Goal: Task Accomplishment & Management: Complete application form

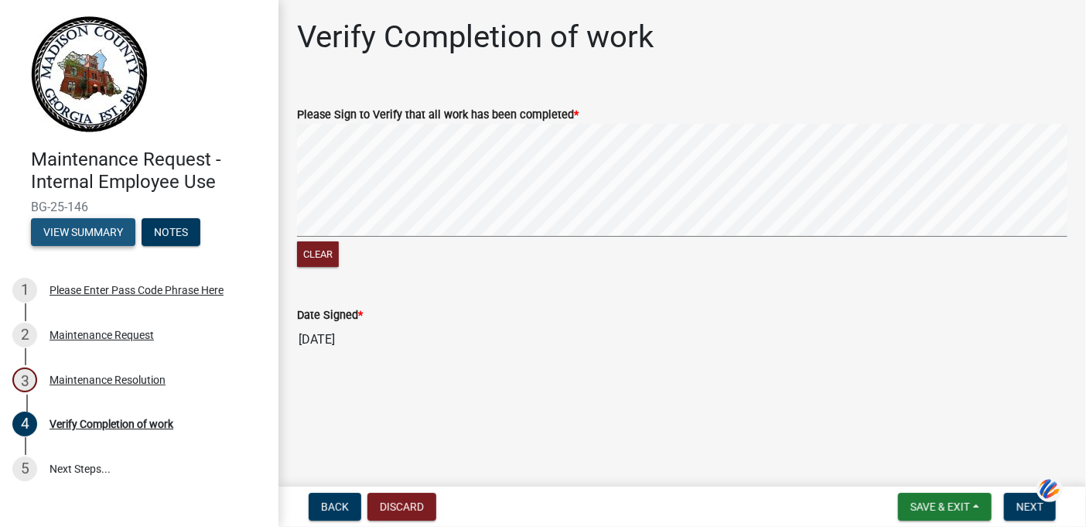
click at [70, 232] on button "View Summary" at bounding box center [83, 232] width 104 height 28
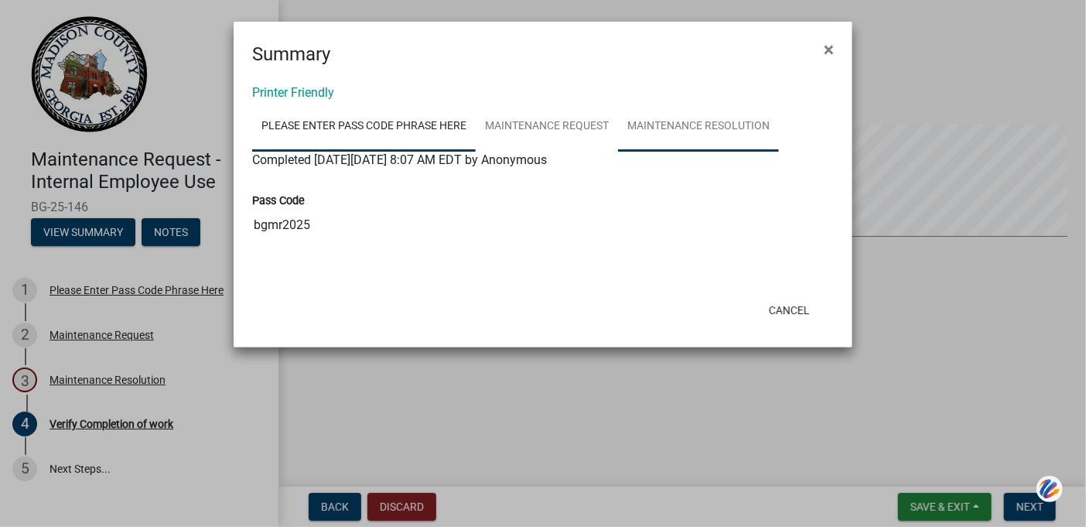
click at [645, 123] on link "Maintenance Resolution" at bounding box center [698, 127] width 161 height 50
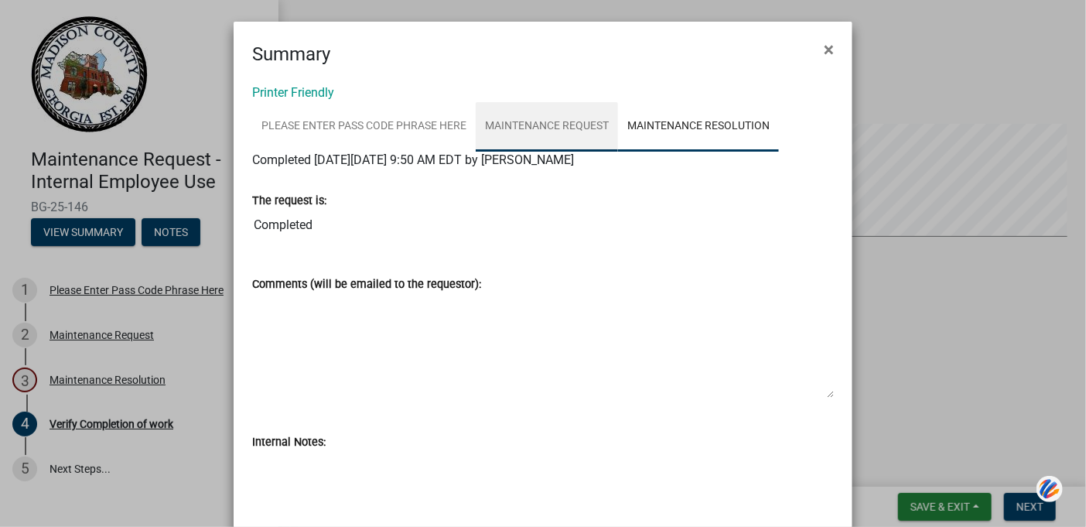
click at [555, 123] on link "Maintenance Request" at bounding box center [547, 127] width 142 height 50
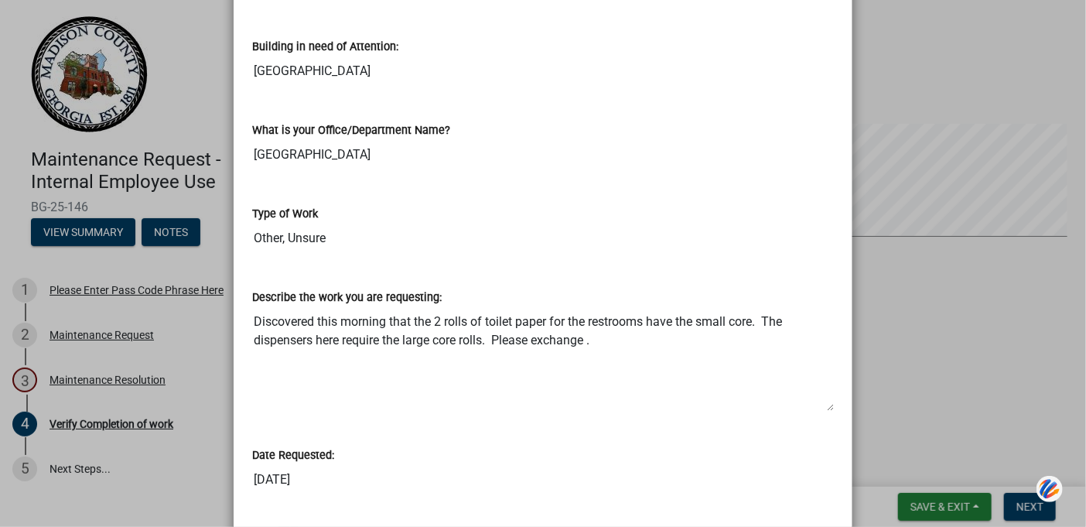
scroll to position [464, 0]
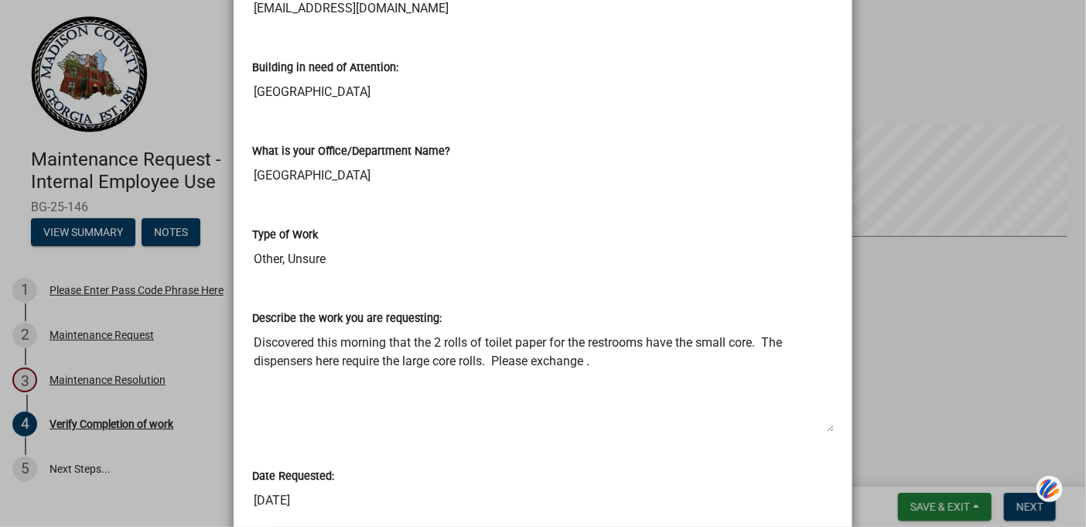
click at [56, 234] on ngb-modal-window "Summary × Printer Friendly Please Enter Pass Code Phrase Here Maintenance Reque…" at bounding box center [543, 263] width 1086 height 527
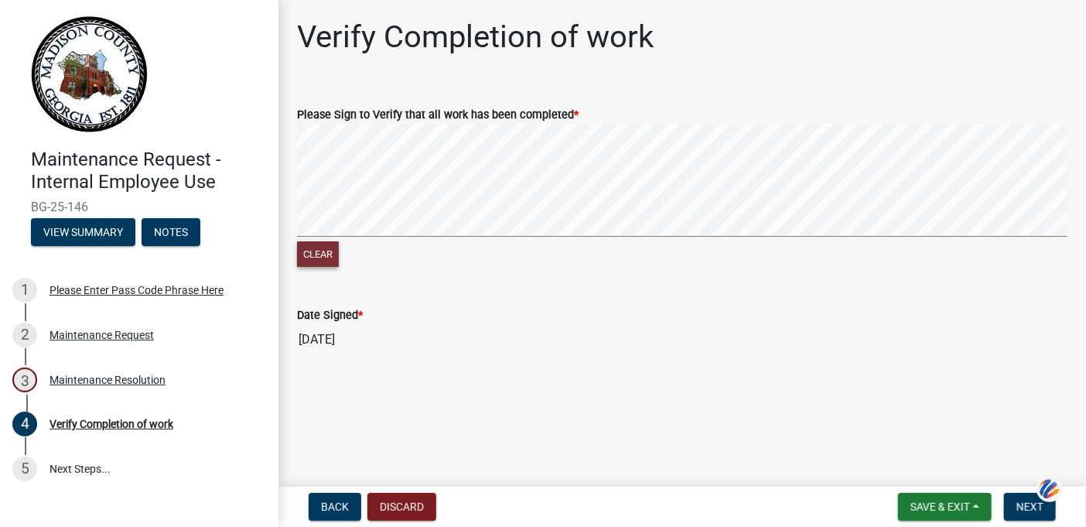
click at [313, 248] on button "Clear" at bounding box center [318, 254] width 42 height 26
click at [949, 509] on span "Save & Exit" at bounding box center [941, 507] width 60 height 12
click at [920, 471] on button "Save & Exit" at bounding box center [930, 466] width 124 height 37
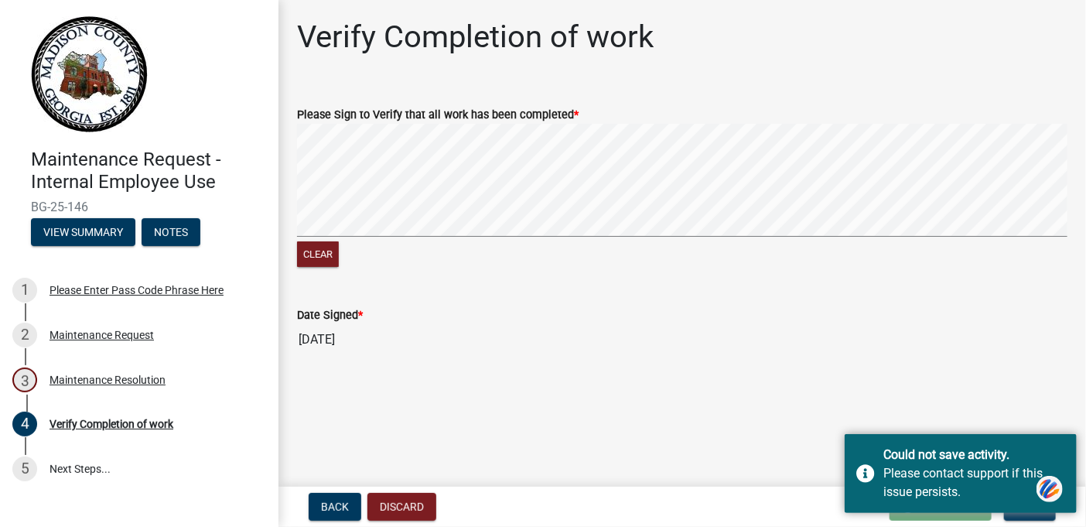
click at [1014, 387] on main "Verify Completion of work Please Sign to Verify that all work has been complete…" at bounding box center [683, 240] width 808 height 480
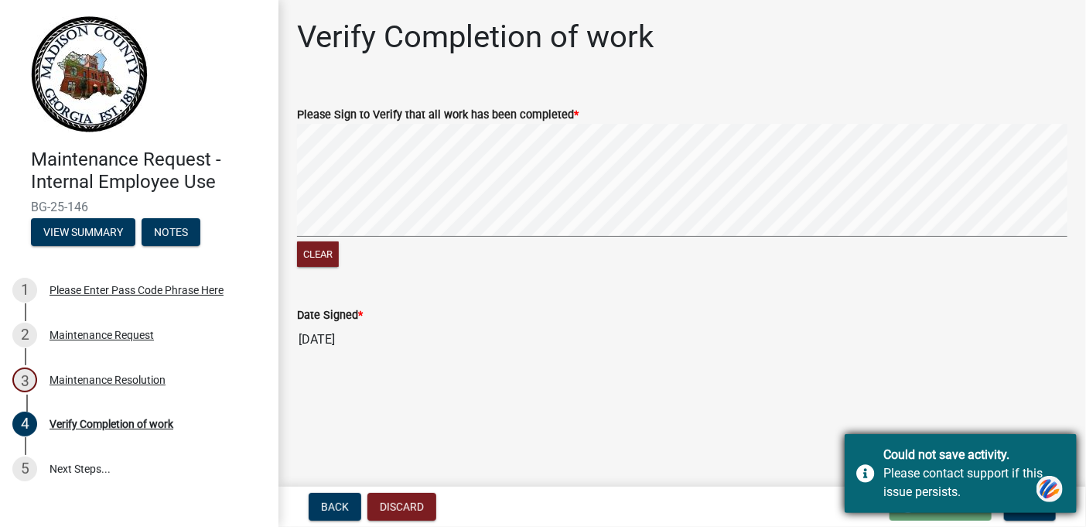
click at [941, 491] on div "Please contact support if this issue persists." at bounding box center [975, 482] width 182 height 37
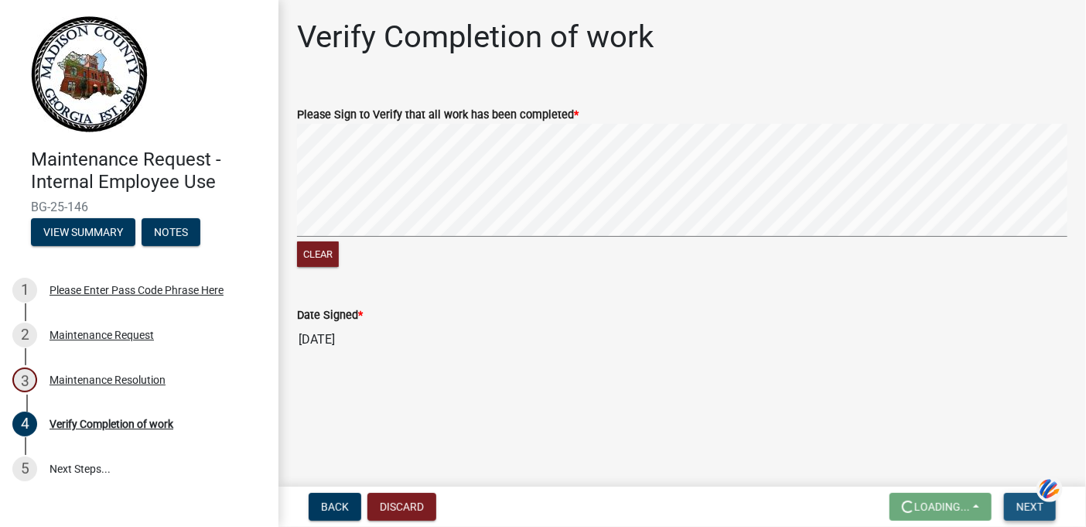
click at [1038, 504] on span "Next" at bounding box center [1030, 507] width 27 height 12
click at [345, 510] on span "Back" at bounding box center [335, 507] width 28 height 12
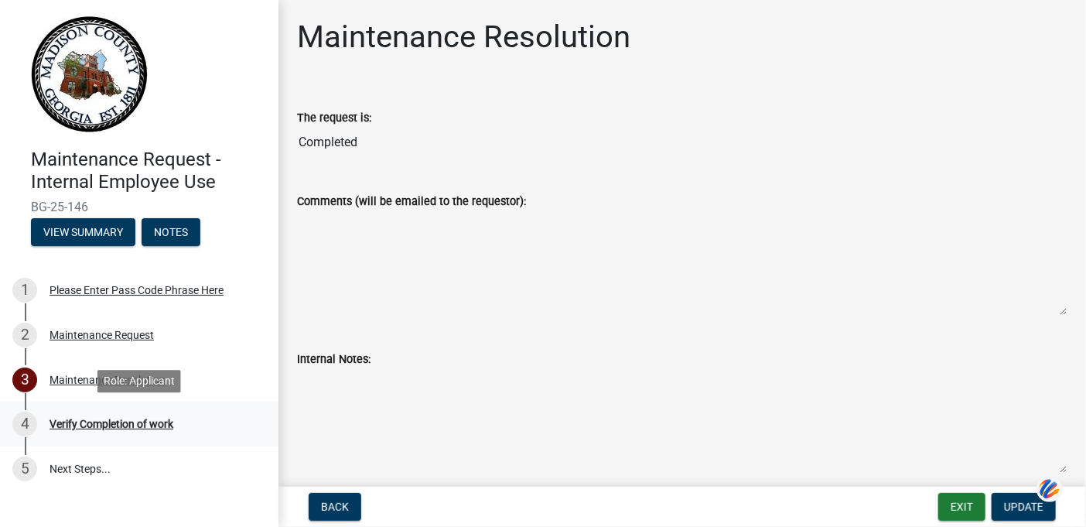
click at [83, 422] on div "Verify Completion of work" at bounding box center [112, 424] width 124 height 11
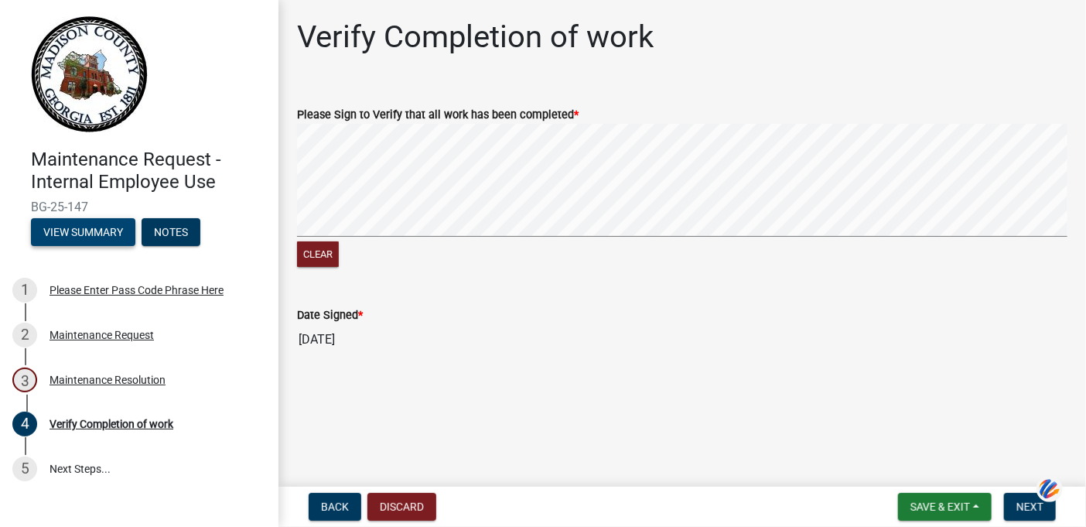
click at [102, 237] on button "View Summary" at bounding box center [83, 232] width 104 height 28
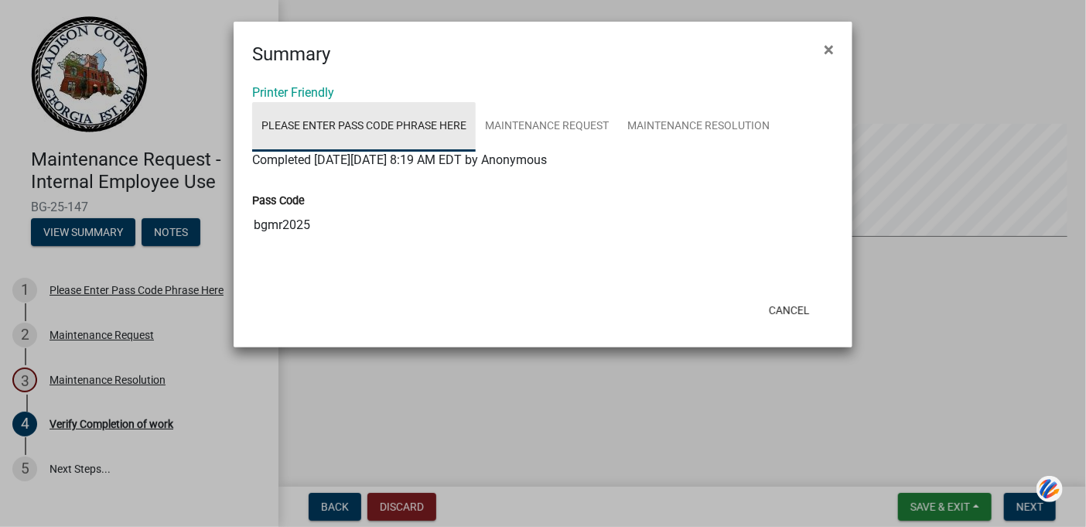
click at [432, 131] on link "Please Enter Pass Code Phrase Here" at bounding box center [364, 127] width 224 height 50
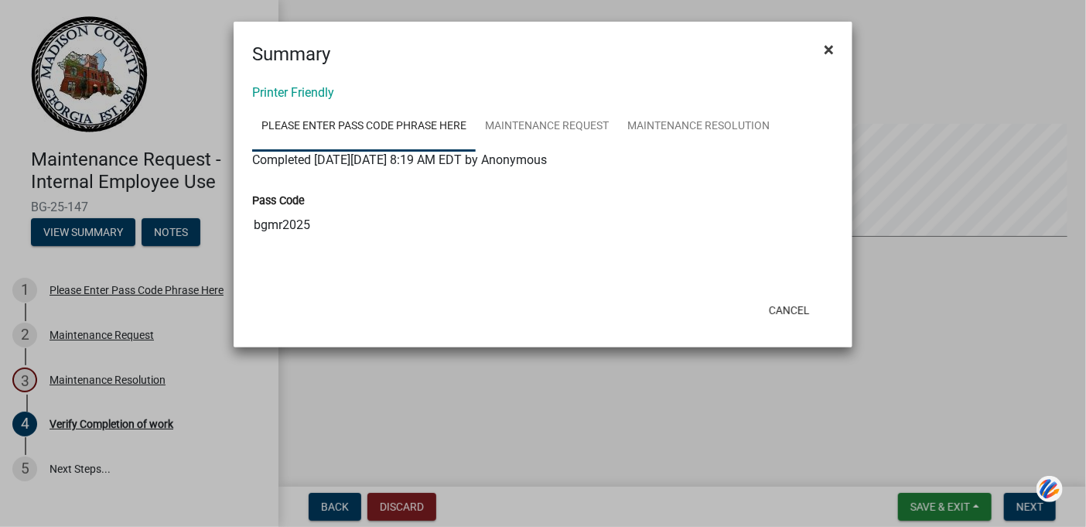
click at [830, 43] on span "×" at bounding box center [829, 50] width 10 height 22
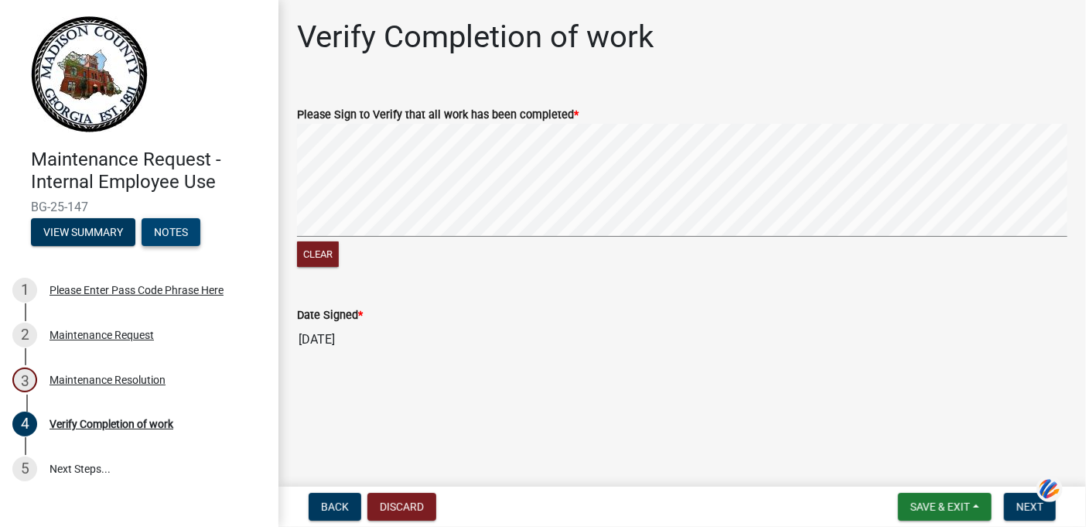
click at [176, 231] on button "Notes" at bounding box center [171, 232] width 59 height 28
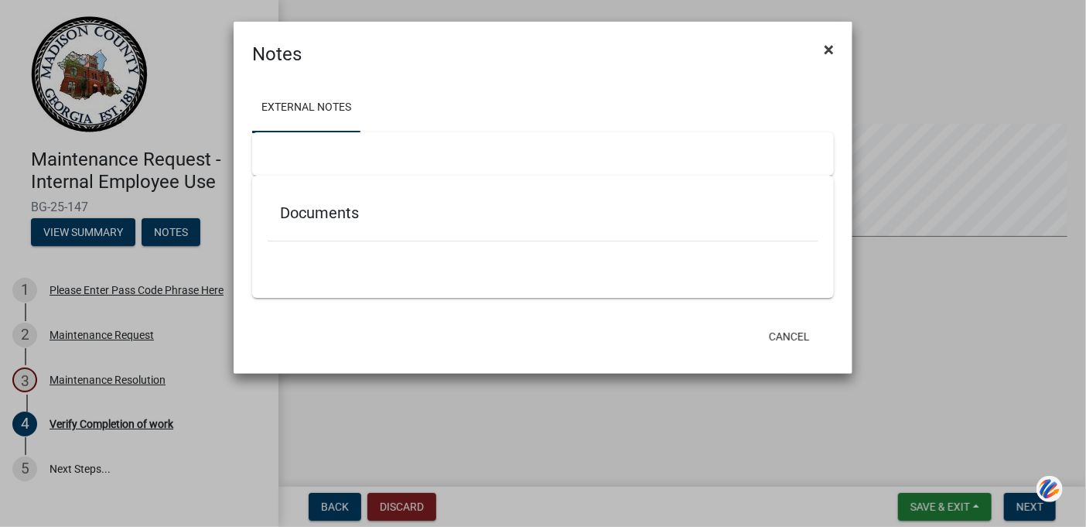
click at [829, 50] on span "×" at bounding box center [829, 50] width 10 height 22
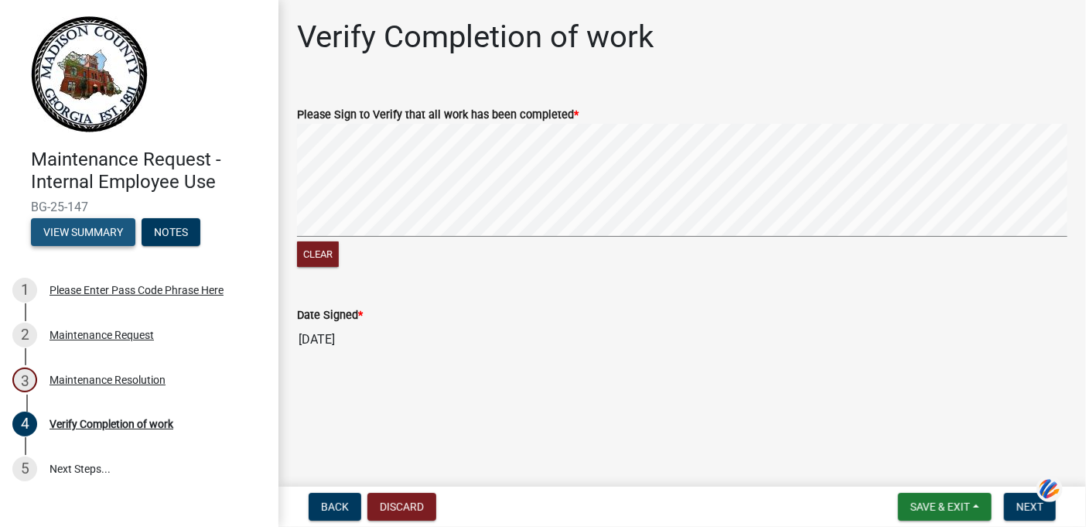
click at [83, 235] on button "View Summary" at bounding box center [83, 232] width 104 height 28
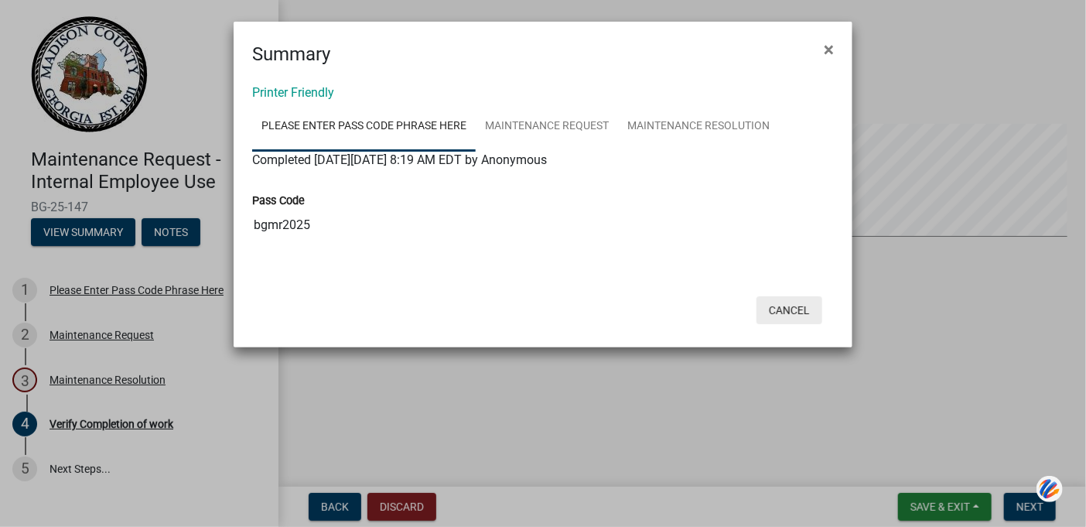
click at [781, 312] on button "Cancel" at bounding box center [790, 310] width 66 height 28
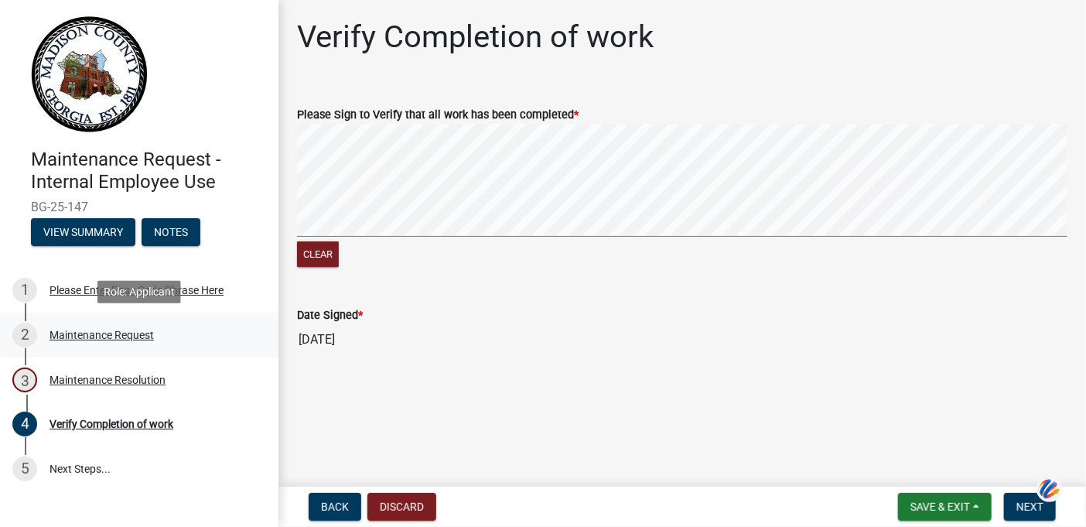
click at [97, 336] on div "Maintenance Request" at bounding box center [102, 335] width 104 height 11
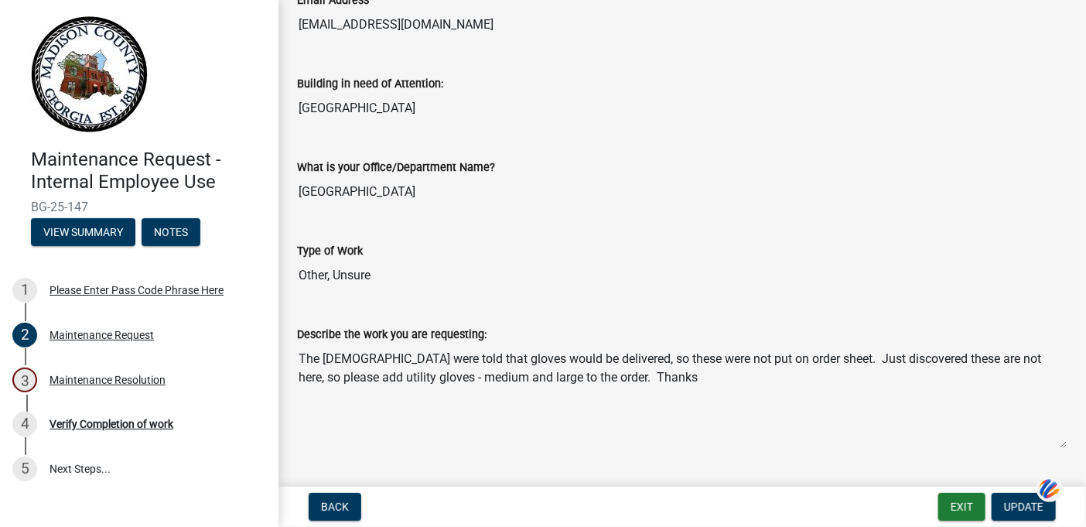
scroll to position [387, 0]
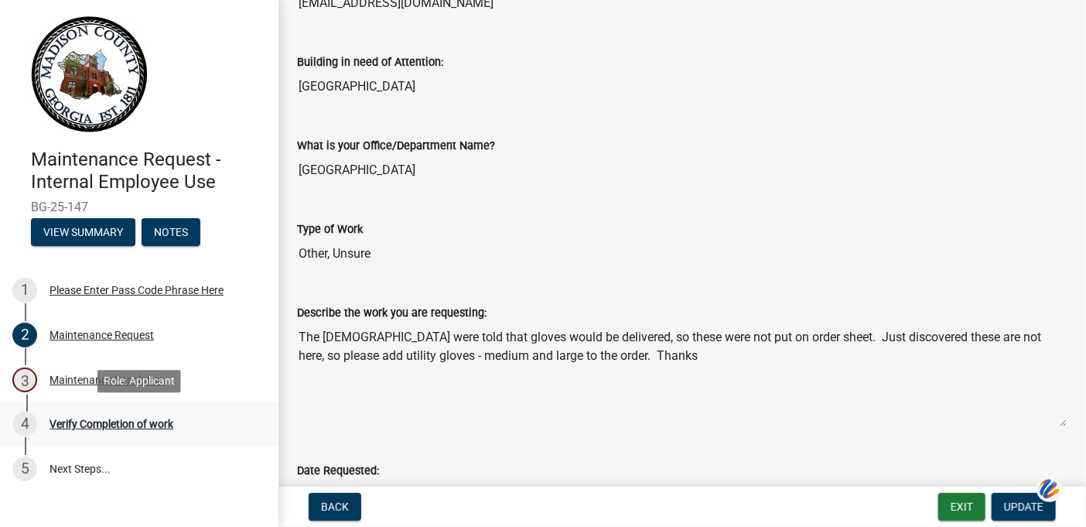
click at [132, 426] on div "Verify Completion of work" at bounding box center [112, 424] width 124 height 11
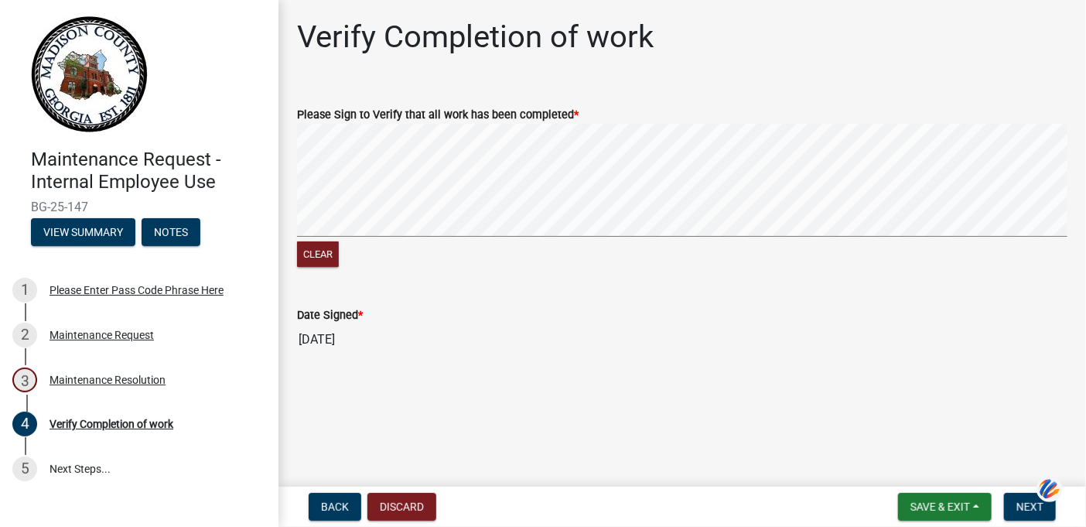
click at [535, 255] on div "Clear" at bounding box center [682, 197] width 771 height 146
click at [1025, 504] on span "Next" at bounding box center [1030, 507] width 27 height 12
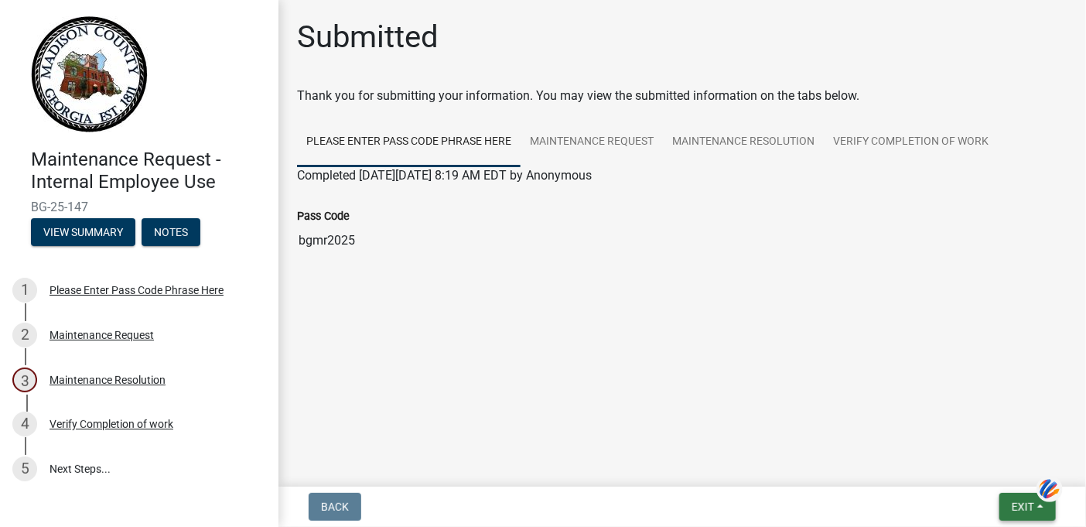
click at [1027, 504] on span "Exit" at bounding box center [1023, 507] width 22 height 12
click at [983, 463] on button "Save & Exit" at bounding box center [994, 466] width 124 height 37
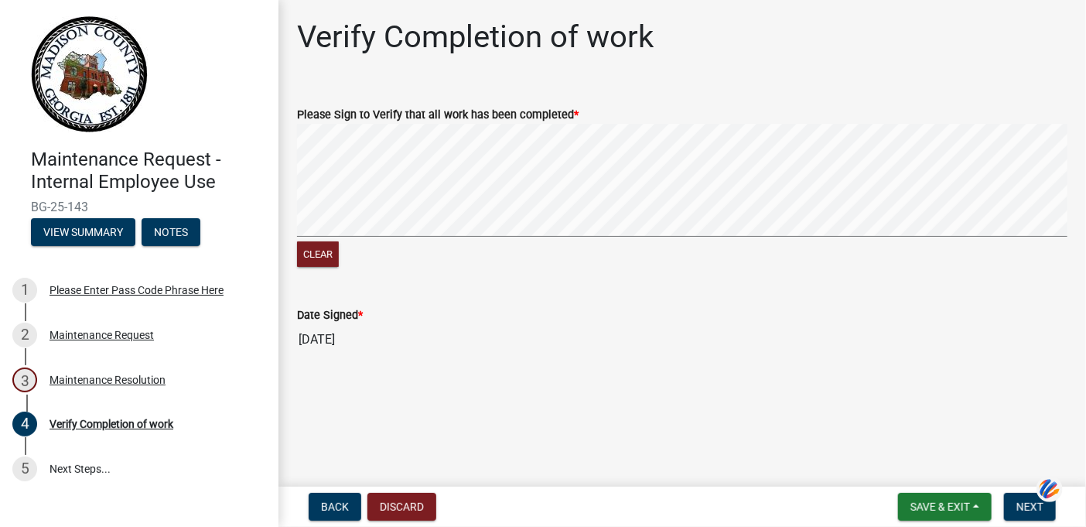
click at [347, 248] on div "Clear" at bounding box center [682, 197] width 771 height 146
click at [511, 239] on signature-pad at bounding box center [682, 183] width 771 height 118
click at [1036, 511] on span "Next" at bounding box center [1030, 507] width 27 height 12
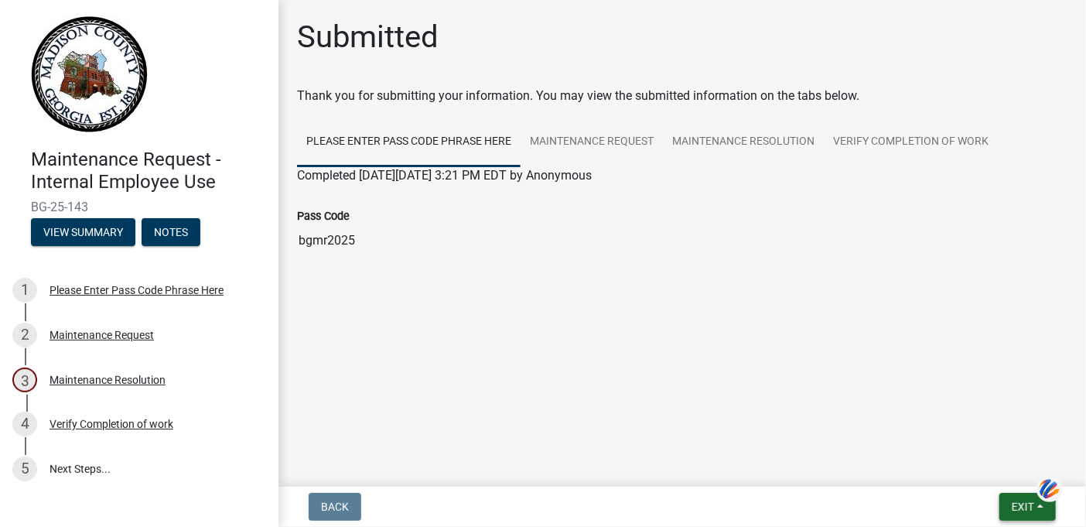
click at [1010, 505] on button "Exit" at bounding box center [1028, 507] width 56 height 28
click at [958, 463] on button "Save & Exit" at bounding box center [994, 466] width 124 height 37
click at [1022, 508] on span "Exit" at bounding box center [1023, 507] width 22 height 12
click at [987, 469] on button "Save & Exit" at bounding box center [994, 466] width 124 height 37
